Goal: Transaction & Acquisition: Book appointment/travel/reservation

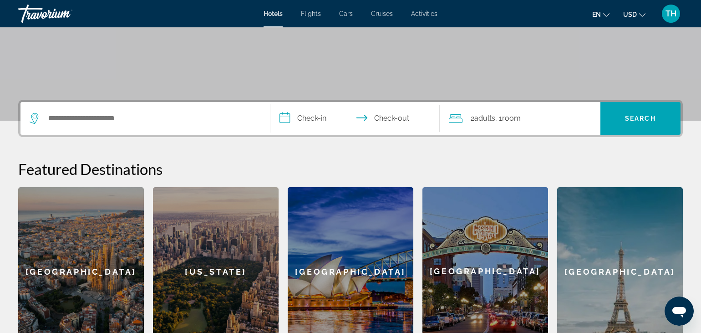
scroll to position [136, 0]
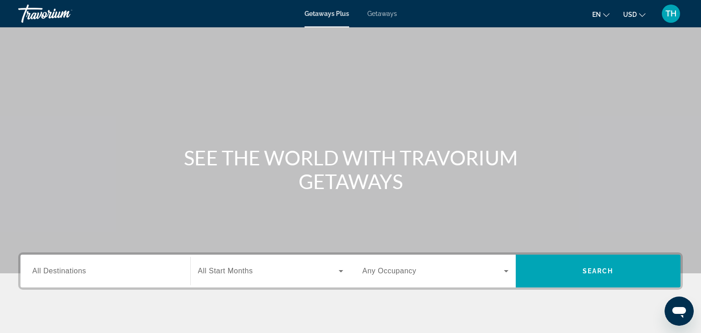
click at [52, 274] on span "All Destinations" at bounding box center [59, 271] width 54 height 8
click at [52, 274] on input "Destination All Destinations" at bounding box center [105, 271] width 146 height 11
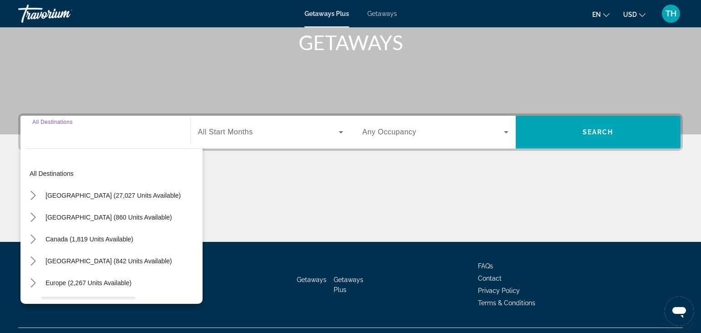
scroll to position [159, 0]
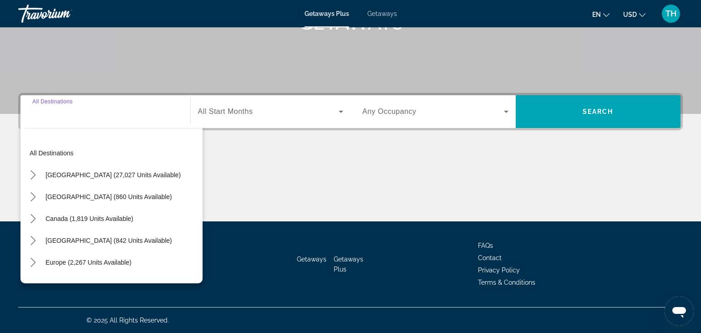
click at [77, 174] on span "[GEOGRAPHIC_DATA] (27,027 units available)" at bounding box center [112, 174] width 135 height 7
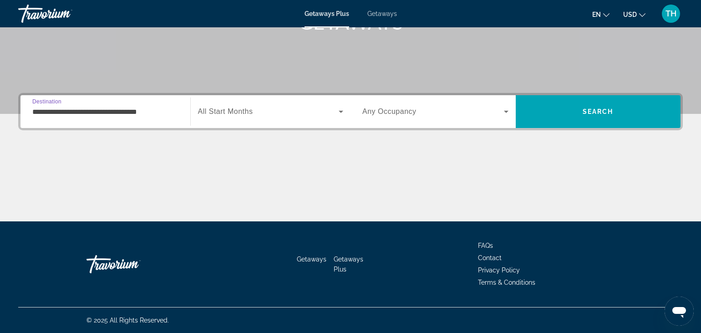
click at [78, 114] on input "**********" at bounding box center [105, 111] width 146 height 11
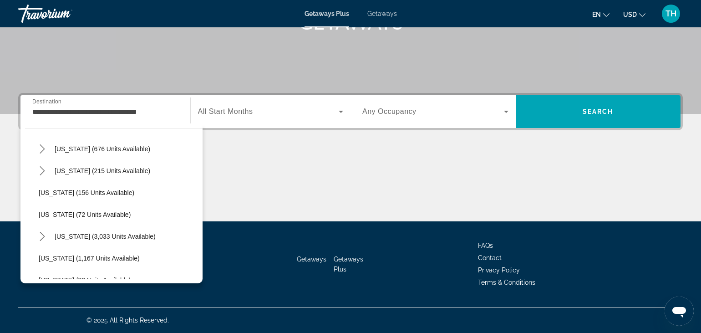
scroll to position [685, 0]
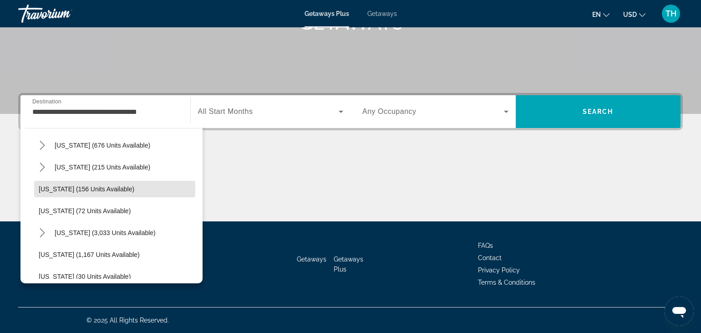
click at [72, 189] on span "[US_STATE] (156 units available)" at bounding box center [87, 188] width 96 height 7
type input "**********"
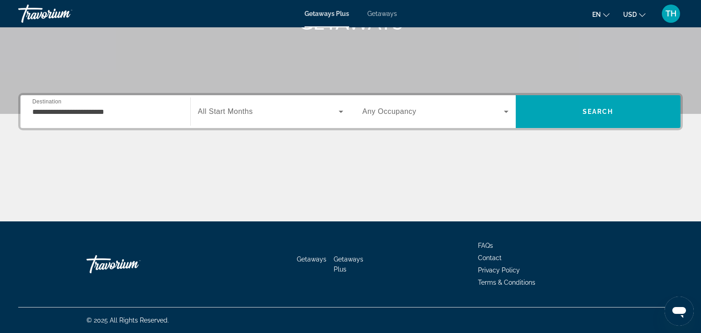
click at [234, 110] on span "All Start Months" at bounding box center [225, 111] width 55 height 8
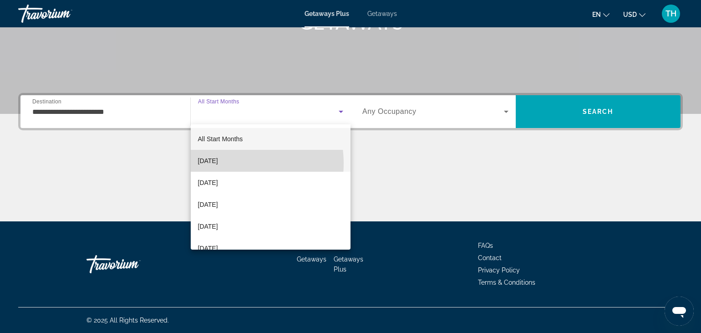
click at [218, 163] on span "[DATE]" at bounding box center [208, 160] width 20 height 11
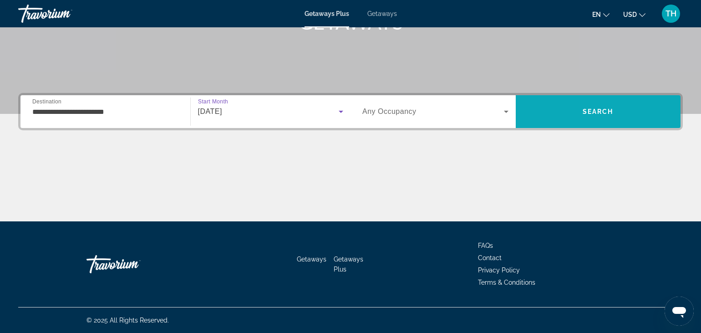
click at [577, 114] on span "Search" at bounding box center [597, 112] width 165 height 22
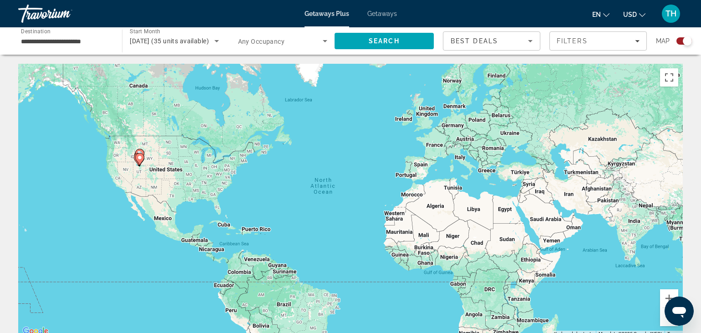
click at [685, 40] on div "Search widget" at bounding box center [686, 40] width 9 height 9
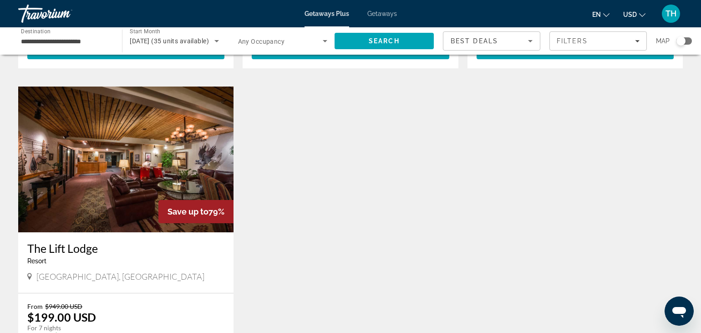
scroll to position [920, 0]
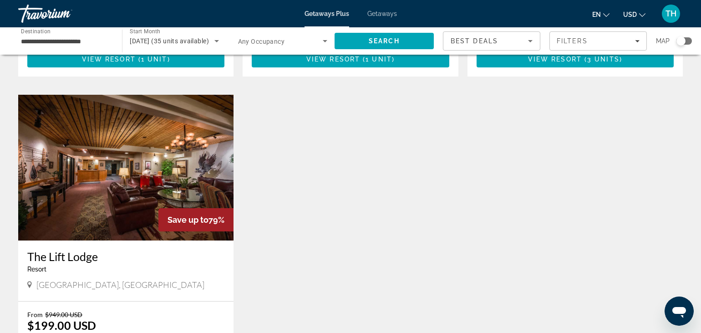
click at [373, 11] on span "Getaways" at bounding box center [382, 13] width 30 height 7
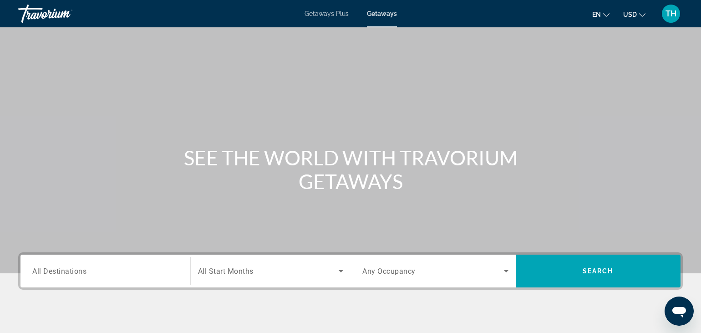
click at [61, 270] on span "All Destinations" at bounding box center [59, 270] width 54 height 9
click at [61, 270] on input "Destination All Destinations" at bounding box center [105, 271] width 146 height 11
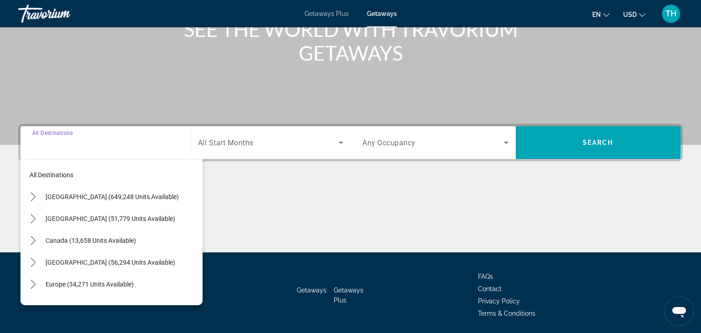
scroll to position [159, 0]
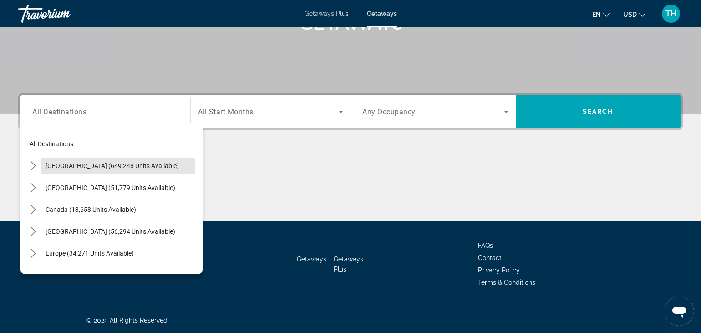
click at [81, 170] on span "Select destination: United States (649,248 units available)" at bounding box center [122, 166] width 162 height 22
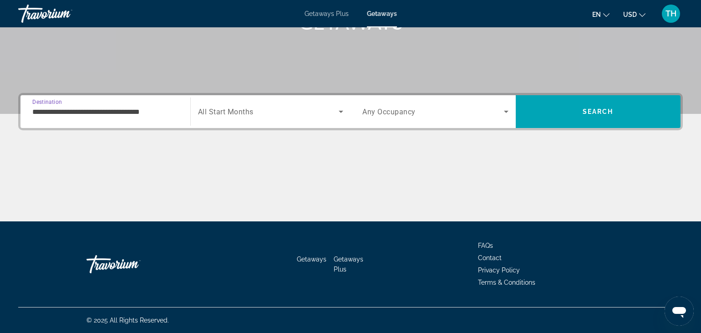
click at [96, 112] on input "**********" at bounding box center [105, 111] width 146 height 11
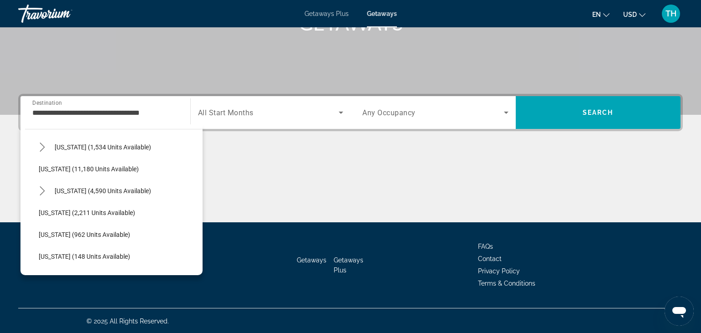
scroll to position [378, 0]
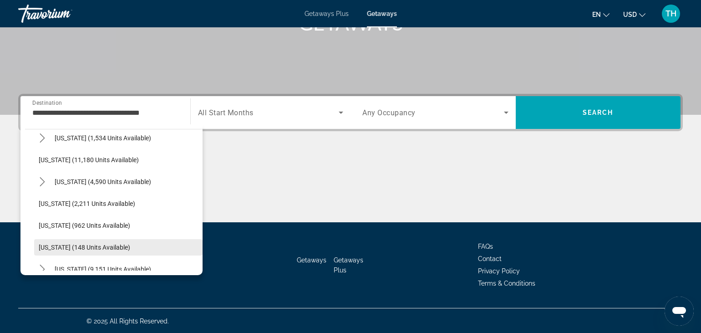
click at [86, 247] on span "[US_STATE] (148 units available)" at bounding box center [84, 246] width 91 height 7
type input "**********"
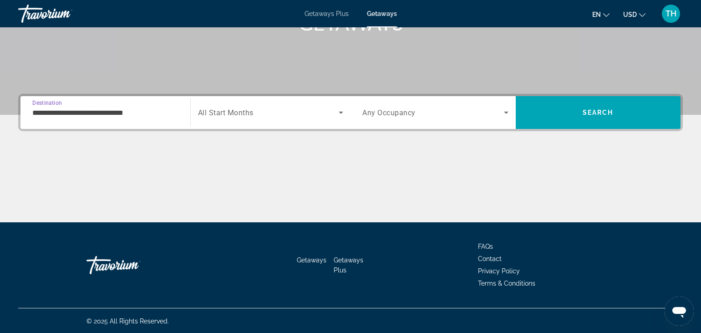
scroll to position [159, 0]
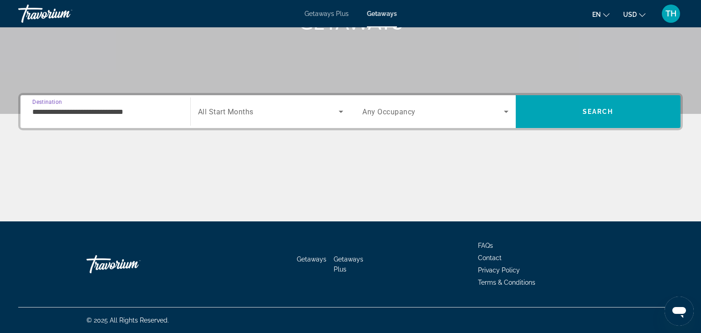
click at [238, 109] on span "All Start Months" at bounding box center [226, 111] width 56 height 9
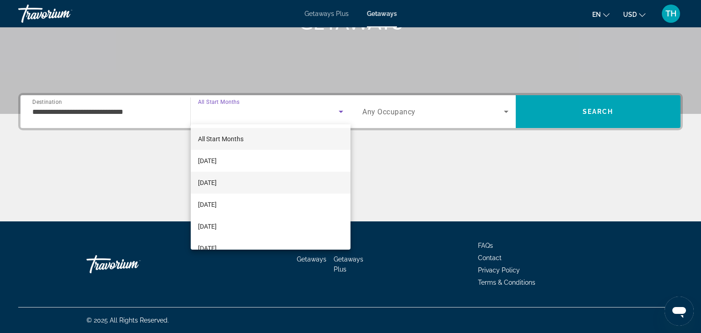
click at [217, 183] on span "[DATE]" at bounding box center [207, 182] width 19 height 11
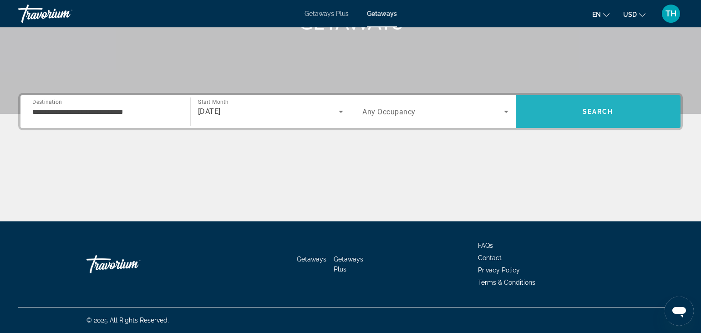
click at [574, 108] on span "Search" at bounding box center [597, 112] width 165 height 22
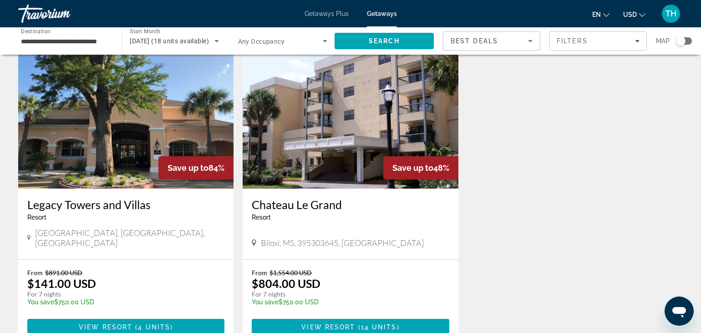
scroll to position [43, 0]
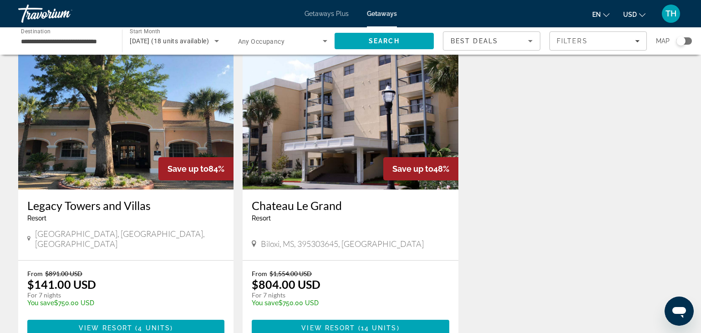
click at [170, 159] on div "Save up to 84%" at bounding box center [195, 168] width 75 height 23
click at [151, 324] on span "4 units" at bounding box center [154, 327] width 32 height 7
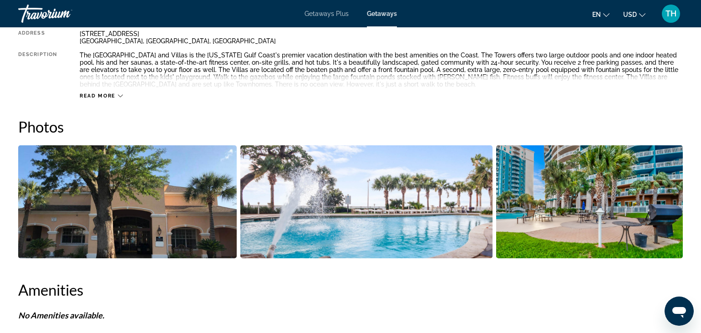
scroll to position [377, 0]
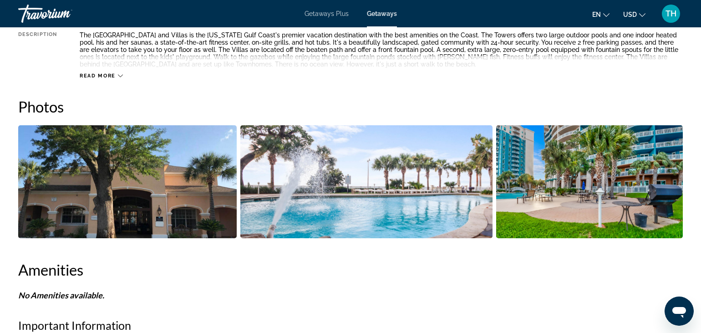
click at [199, 212] on img "Open full-screen image slider" at bounding box center [127, 181] width 218 height 113
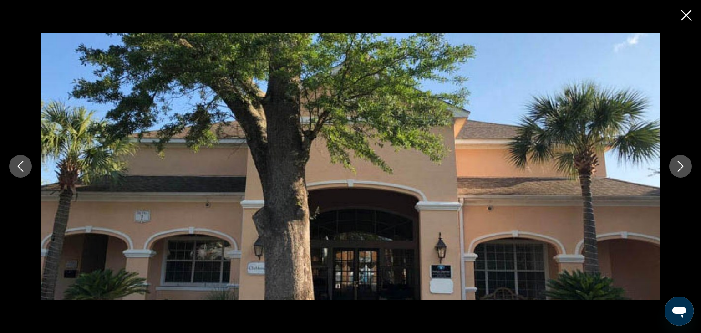
click at [677, 166] on icon "Next image" at bounding box center [680, 166] width 11 height 11
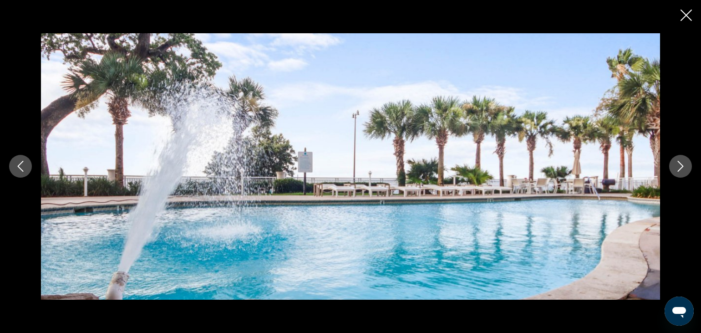
click at [677, 166] on icon "Next image" at bounding box center [680, 166] width 11 height 11
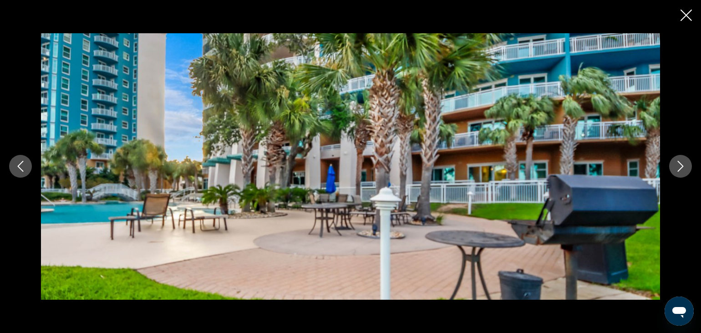
click at [677, 166] on icon "Next image" at bounding box center [680, 166] width 11 height 11
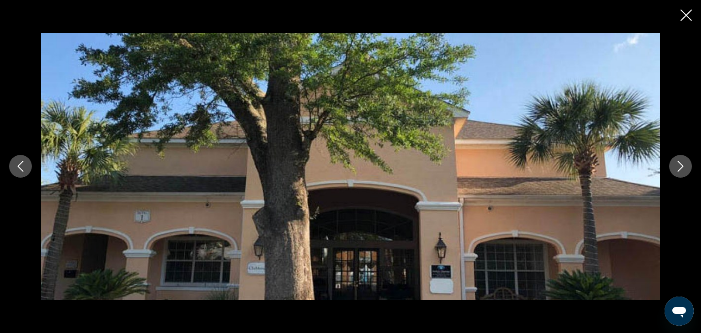
click at [677, 166] on icon "Next image" at bounding box center [680, 166] width 11 height 11
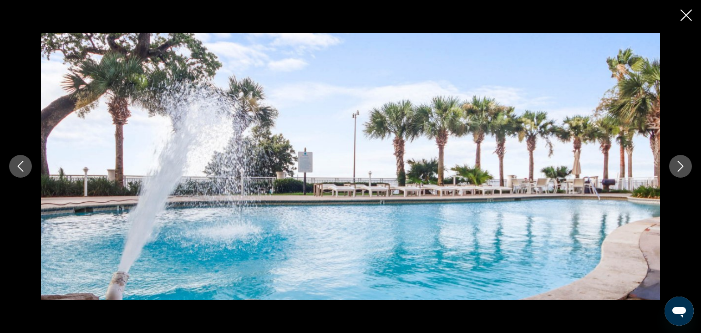
click at [677, 166] on icon "Next image" at bounding box center [680, 166] width 11 height 11
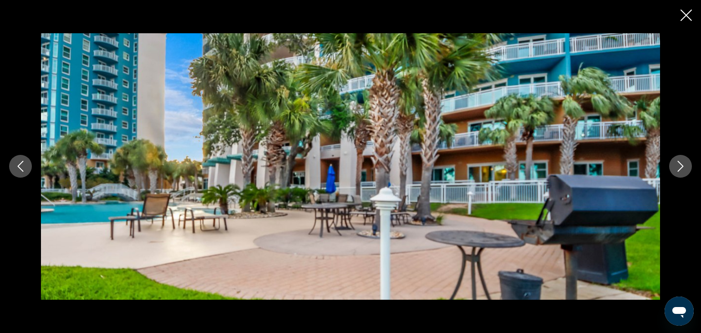
click at [677, 166] on icon "Next image" at bounding box center [680, 166] width 11 height 11
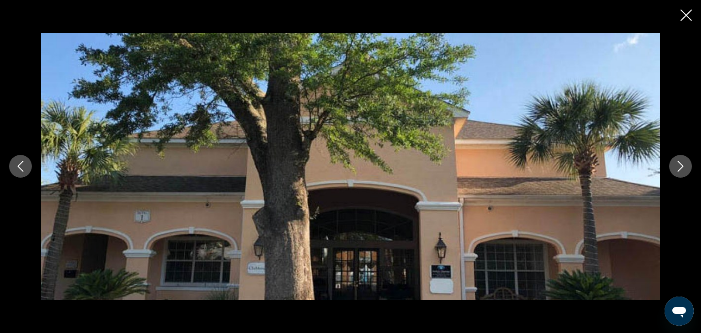
click at [677, 166] on icon "Next image" at bounding box center [680, 166] width 11 height 11
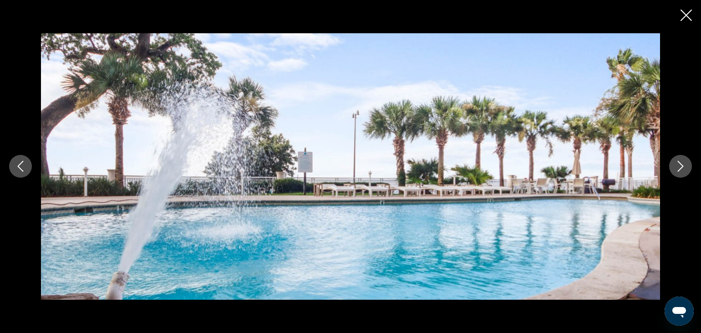
click at [677, 166] on icon "Next image" at bounding box center [680, 166] width 11 height 11
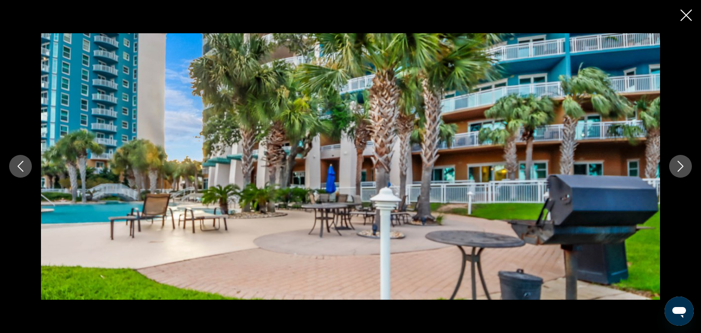
click at [677, 166] on icon "Next image" at bounding box center [680, 166] width 11 height 11
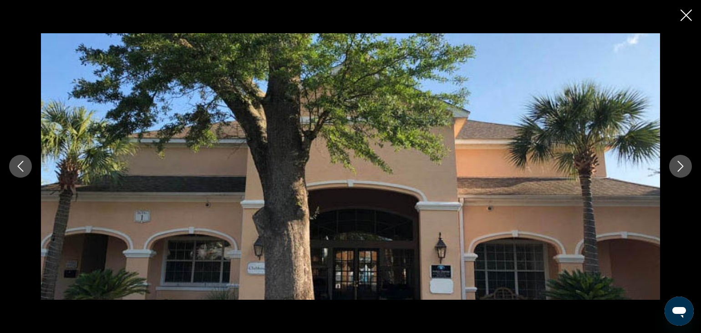
click at [677, 166] on icon "Next image" at bounding box center [680, 166] width 11 height 11
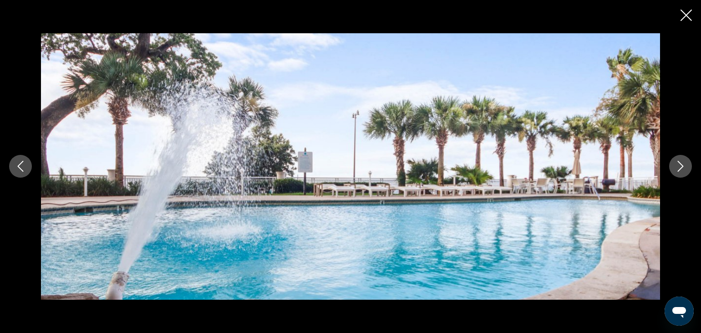
click at [688, 16] on icon "Close slideshow" at bounding box center [685, 15] width 11 height 11
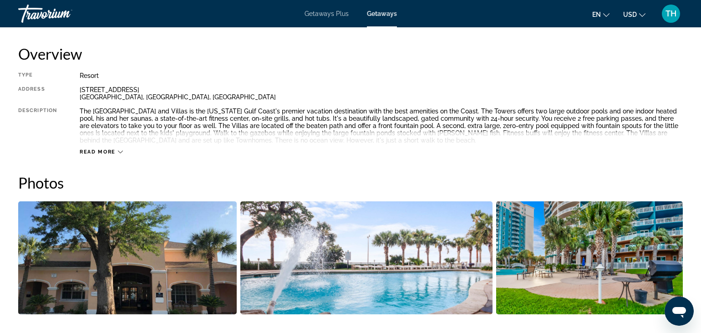
scroll to position [298, 0]
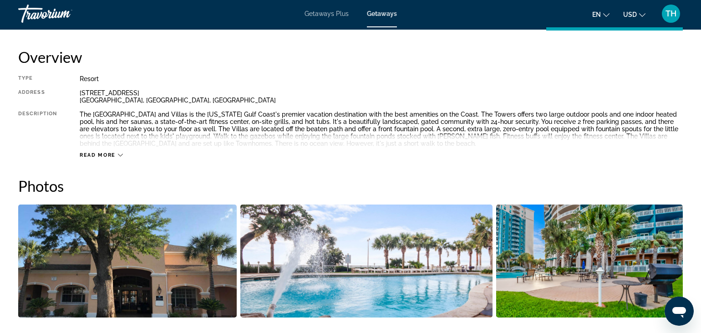
click at [113, 152] on span "Read more" at bounding box center [98, 155] width 36 height 6
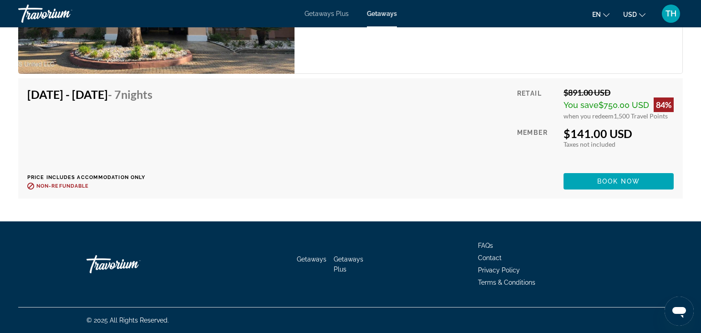
scroll to position [1889, 0]
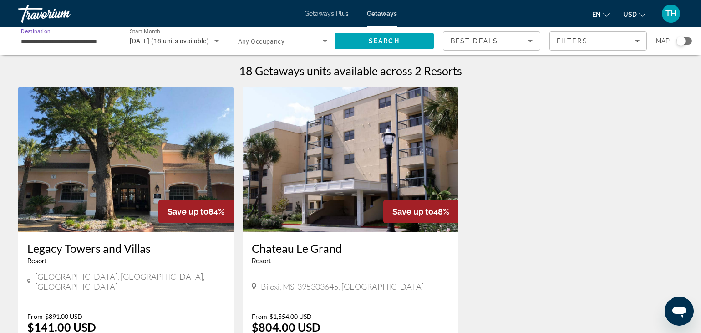
click at [54, 37] on input "**********" at bounding box center [65, 41] width 89 height 11
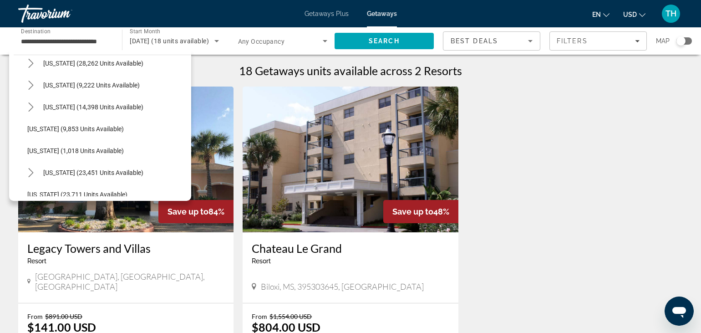
scroll to position [798, 0]
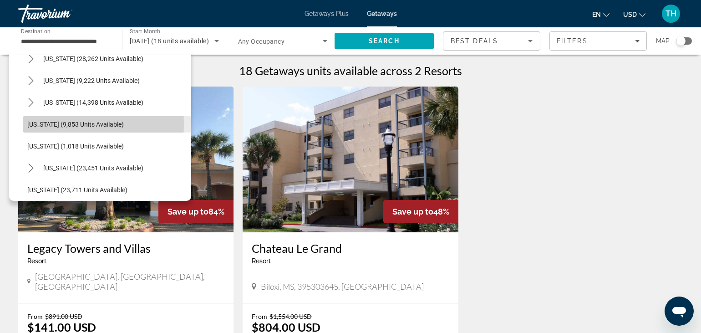
click at [49, 124] on span "[US_STATE] (9,853 units available)" at bounding box center [75, 124] width 96 height 7
type input "**********"
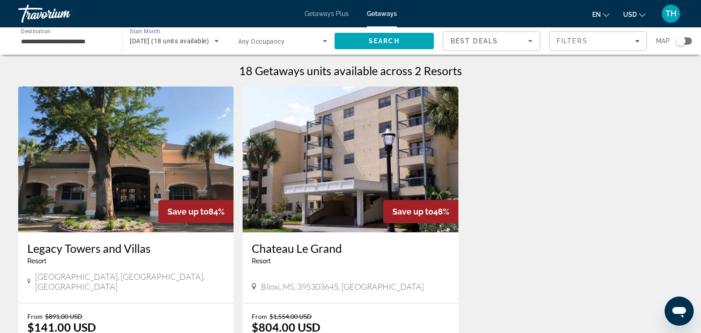
click at [216, 40] on icon "Search widget" at bounding box center [216, 40] width 11 height 11
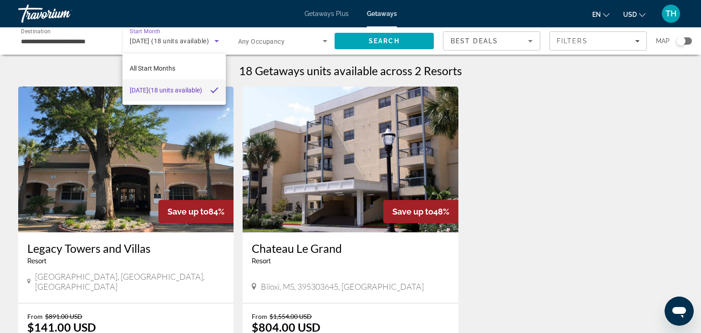
click at [160, 39] on div at bounding box center [350, 166] width 701 height 333
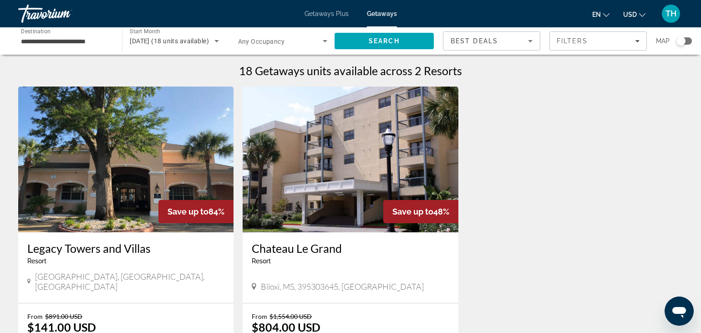
click at [159, 39] on span "[DATE] (18 units available)" at bounding box center [169, 40] width 79 height 7
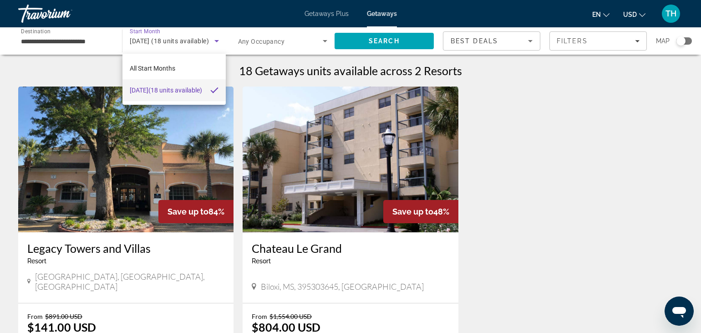
click at [216, 91] on mat-pseudo-checkbox at bounding box center [214, 90] width 8 height 8
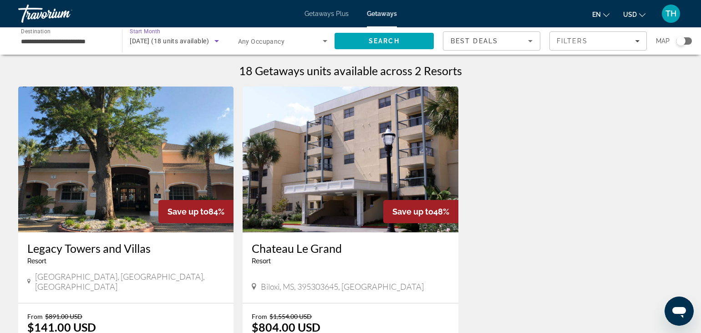
click at [142, 38] on span "[DATE] (18 units available)" at bounding box center [169, 40] width 79 height 7
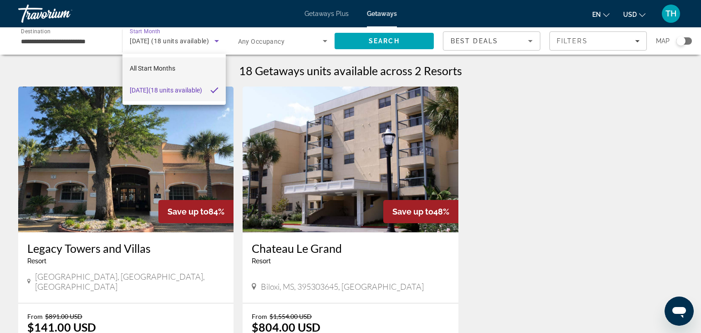
click at [146, 70] on span "All Start Months" at bounding box center [152, 68] width 45 height 7
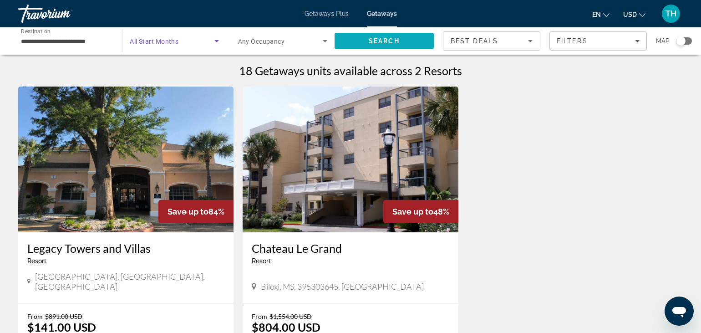
click at [384, 40] on span "Search" at bounding box center [384, 40] width 31 height 7
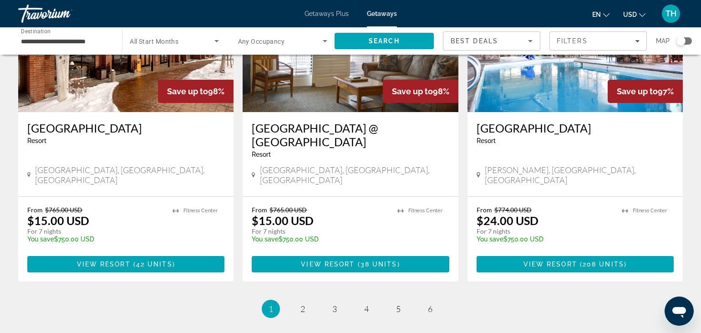
scroll to position [1107, 0]
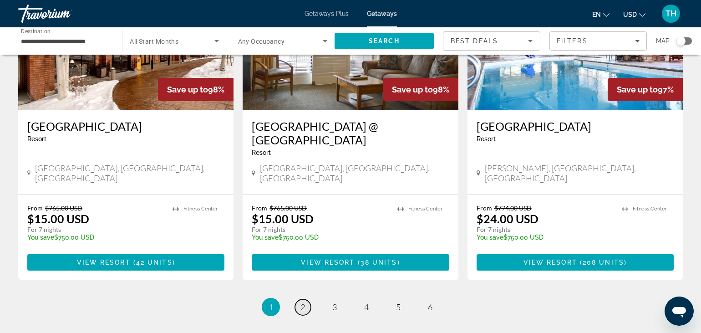
click at [301, 302] on span "2" at bounding box center [302, 307] width 5 height 10
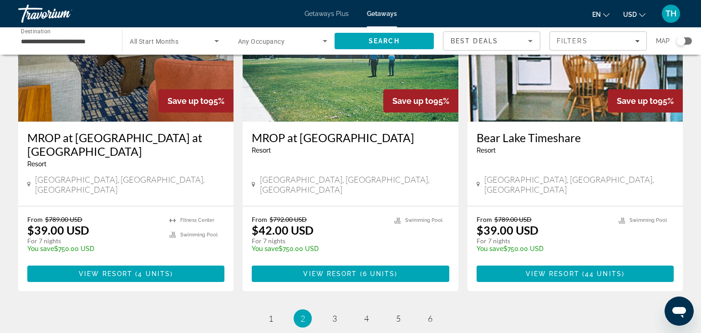
scroll to position [1085, 0]
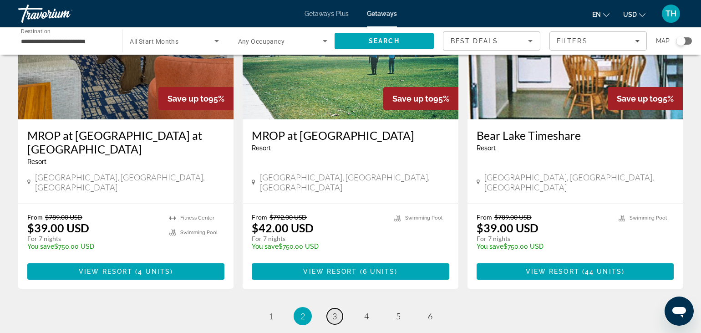
click at [333, 311] on span "3" at bounding box center [334, 316] width 5 height 10
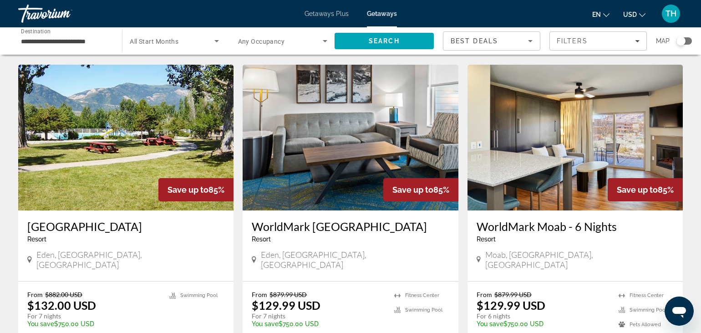
scroll to position [1053, 0]
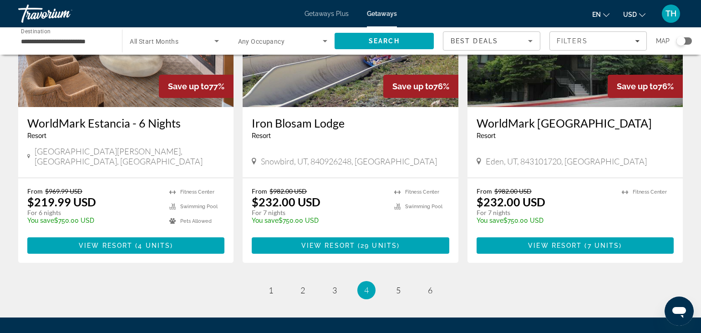
scroll to position [1139, 0]
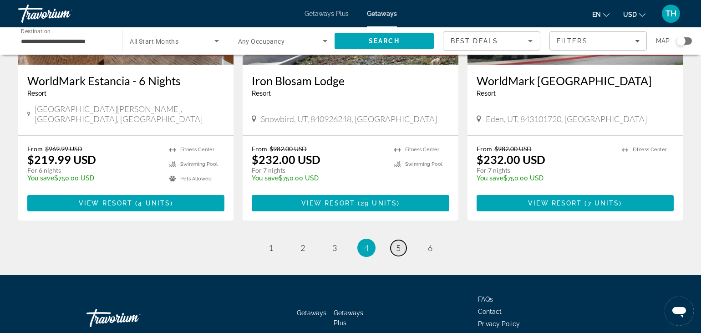
click at [399, 243] on span "5" at bounding box center [398, 248] width 5 height 10
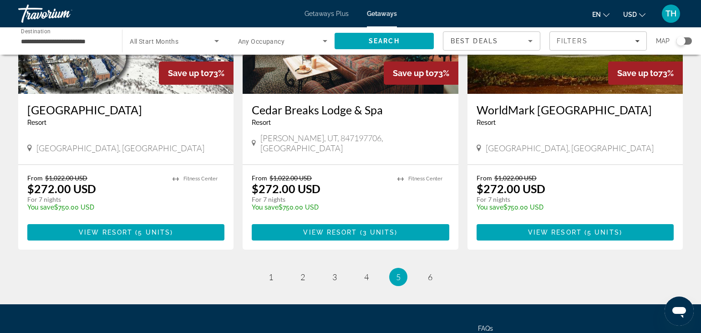
scroll to position [1106, 0]
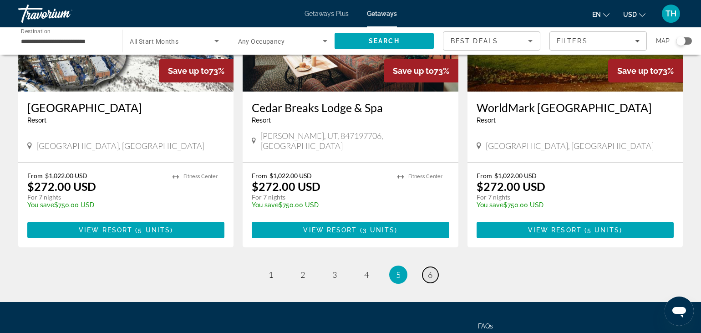
click at [428, 269] on span "6" at bounding box center [430, 274] width 5 height 10
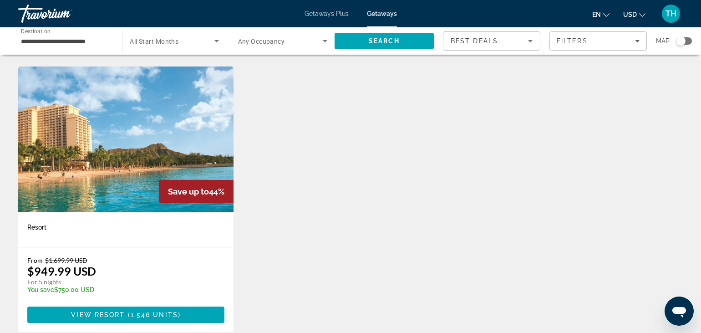
scroll to position [1113, 0]
